Goal: Find specific page/section: Find specific page/section

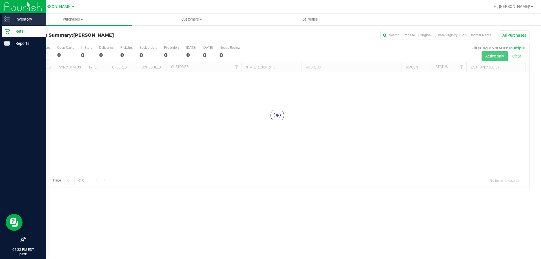
click at [7, 21] on line at bounding box center [7, 21] width 3 height 0
click at [25, 19] on p "Inventory" at bounding box center [27, 19] width 34 height 7
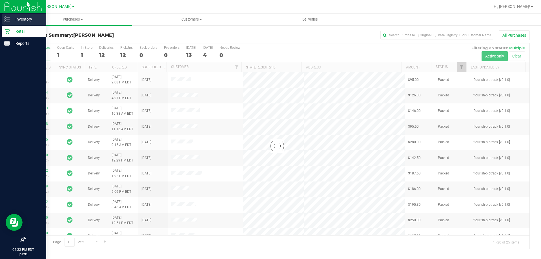
click at [8, 21] on icon at bounding box center [7, 19] width 6 height 6
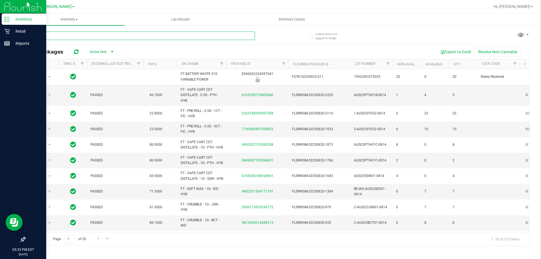
click at [72, 36] on input "text" at bounding box center [140, 36] width 230 height 8
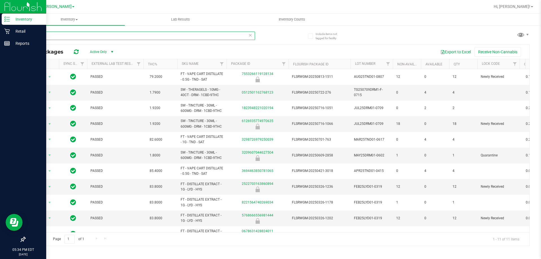
type input "dream"
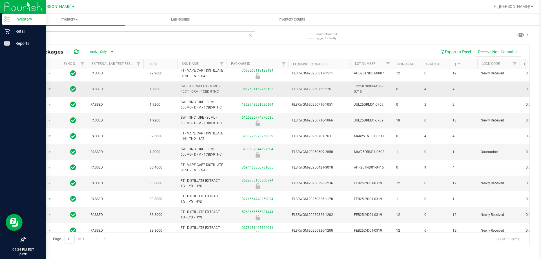
scroll to position [14, 0]
